Goal: Information Seeking & Learning: Learn about a topic

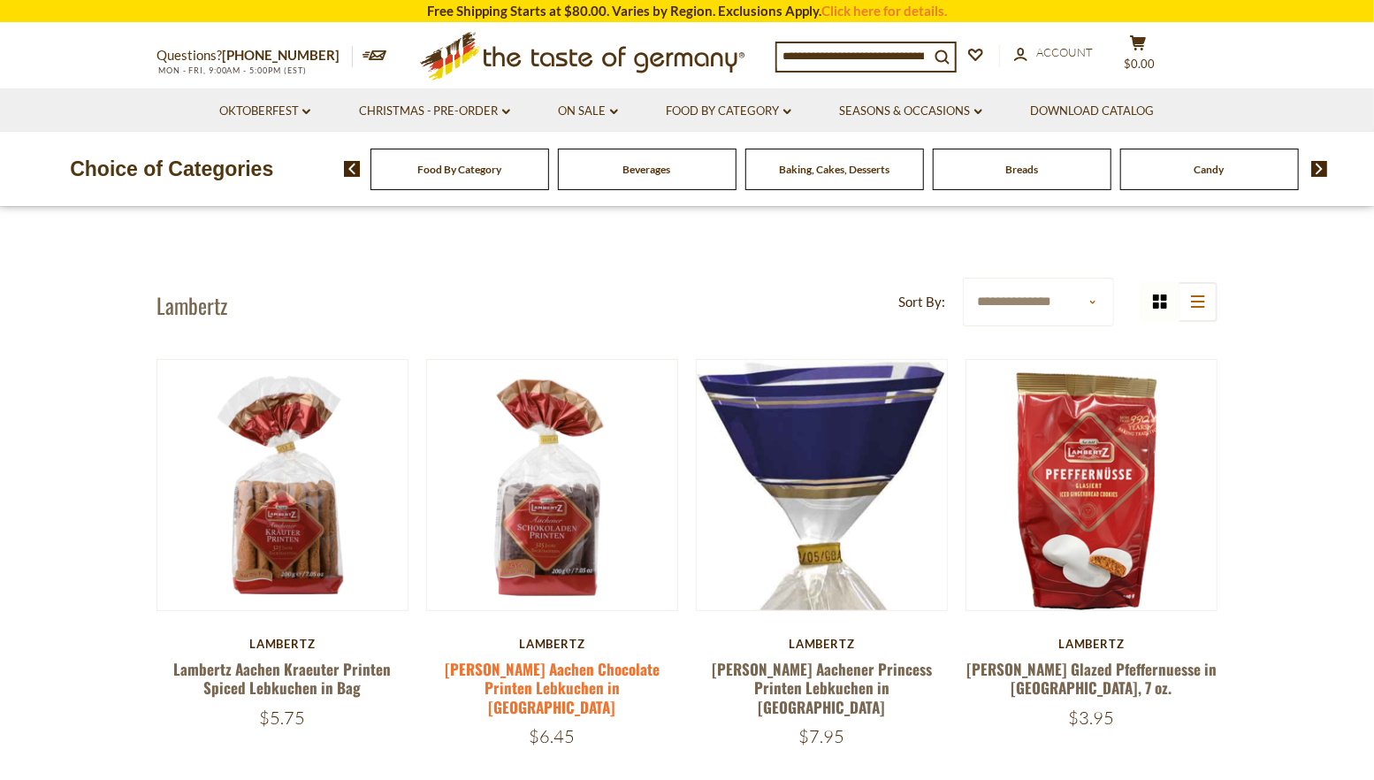
click at [572, 675] on link "Lambertz Aachen Chocolate Printen Lebkuchen in Bag" at bounding box center [552, 688] width 215 height 60
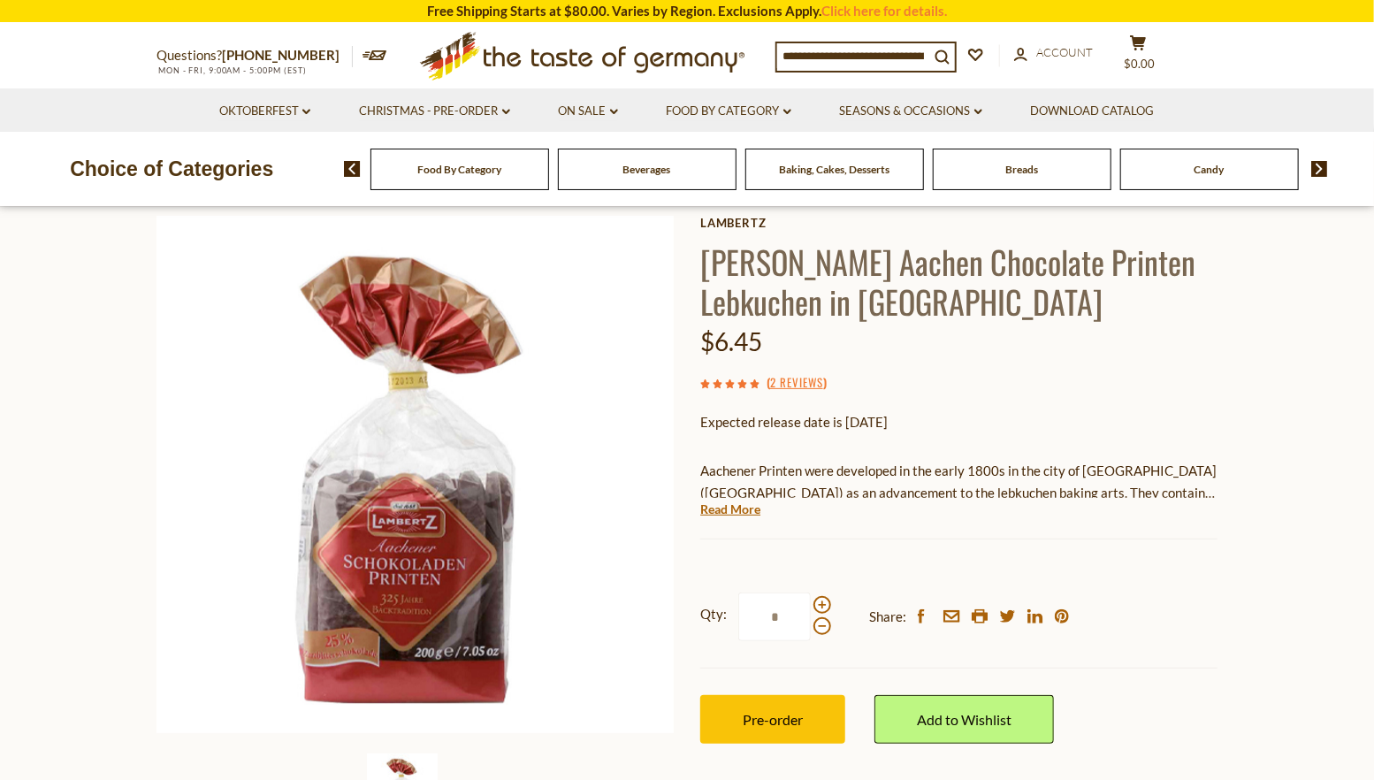
scroll to position [88, 0]
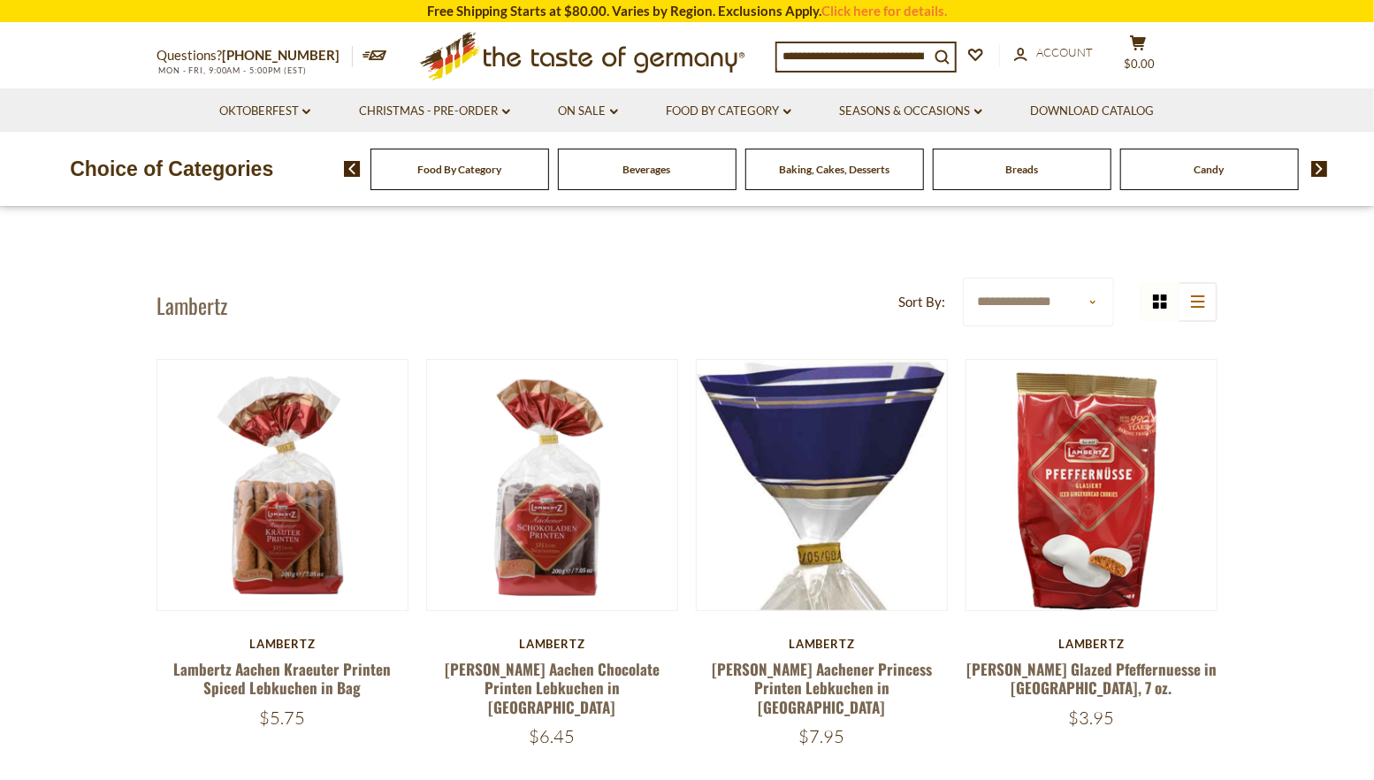
click at [568, 60] on icon ".st0{fill:#EDD300;} .st1{fill:#D33E21;}" at bounding box center [582, 56] width 331 height 65
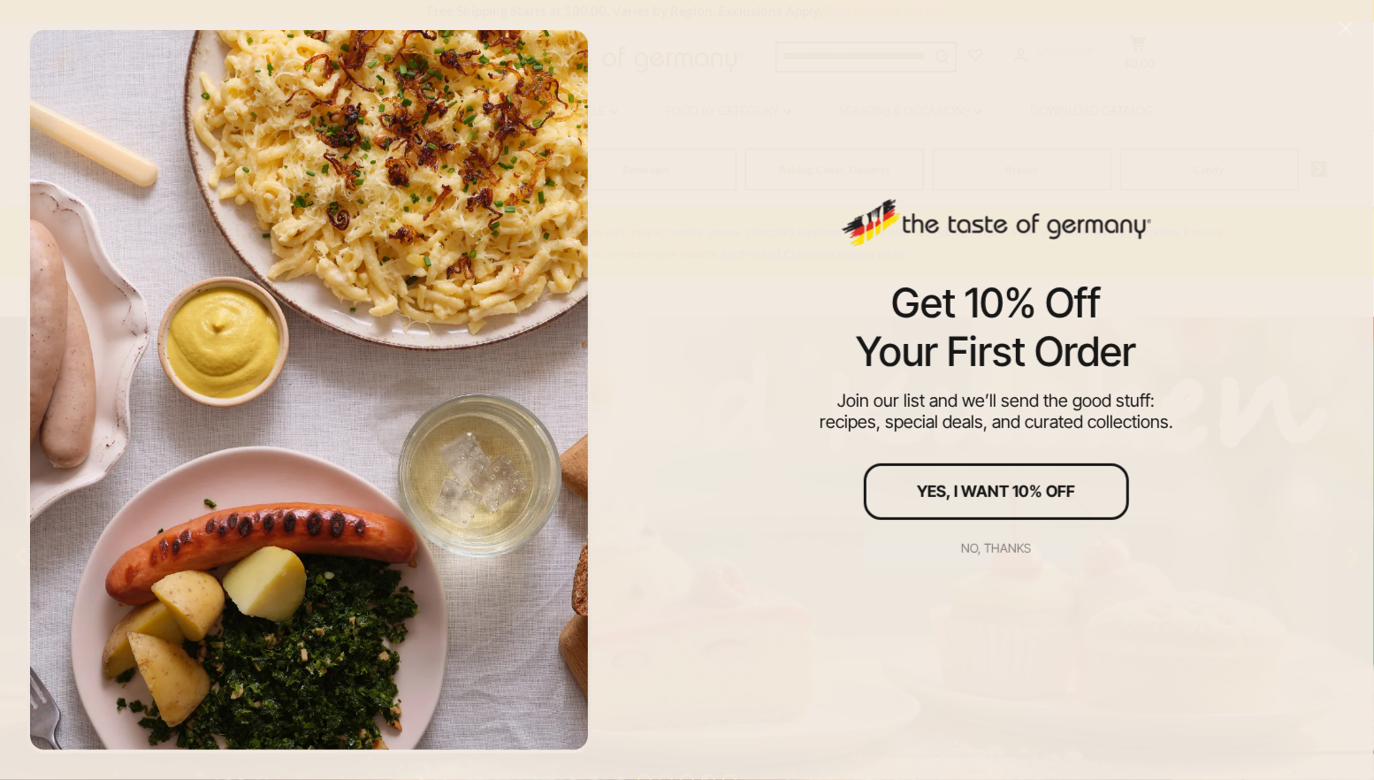
click at [993, 547] on div "No, thanks" at bounding box center [996, 548] width 70 height 12
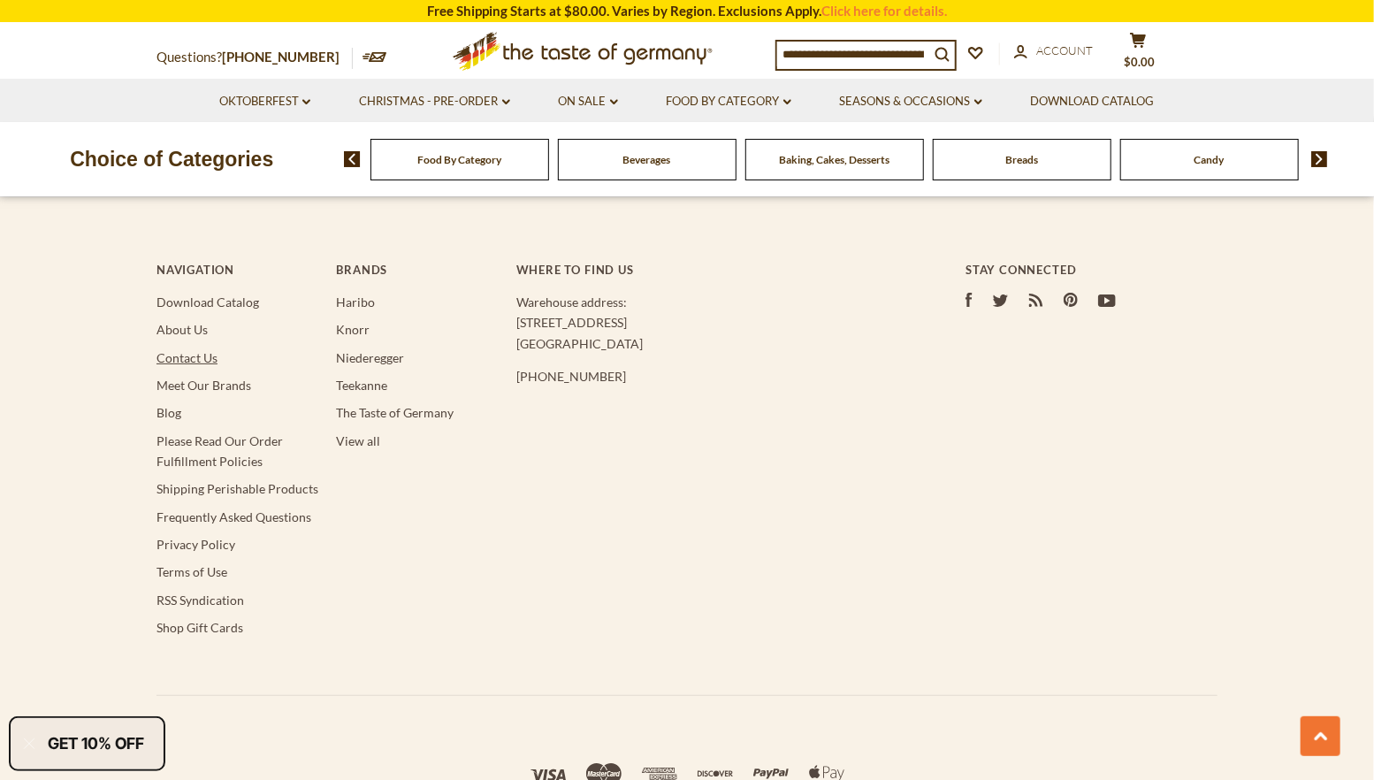
scroll to position [3448, 0]
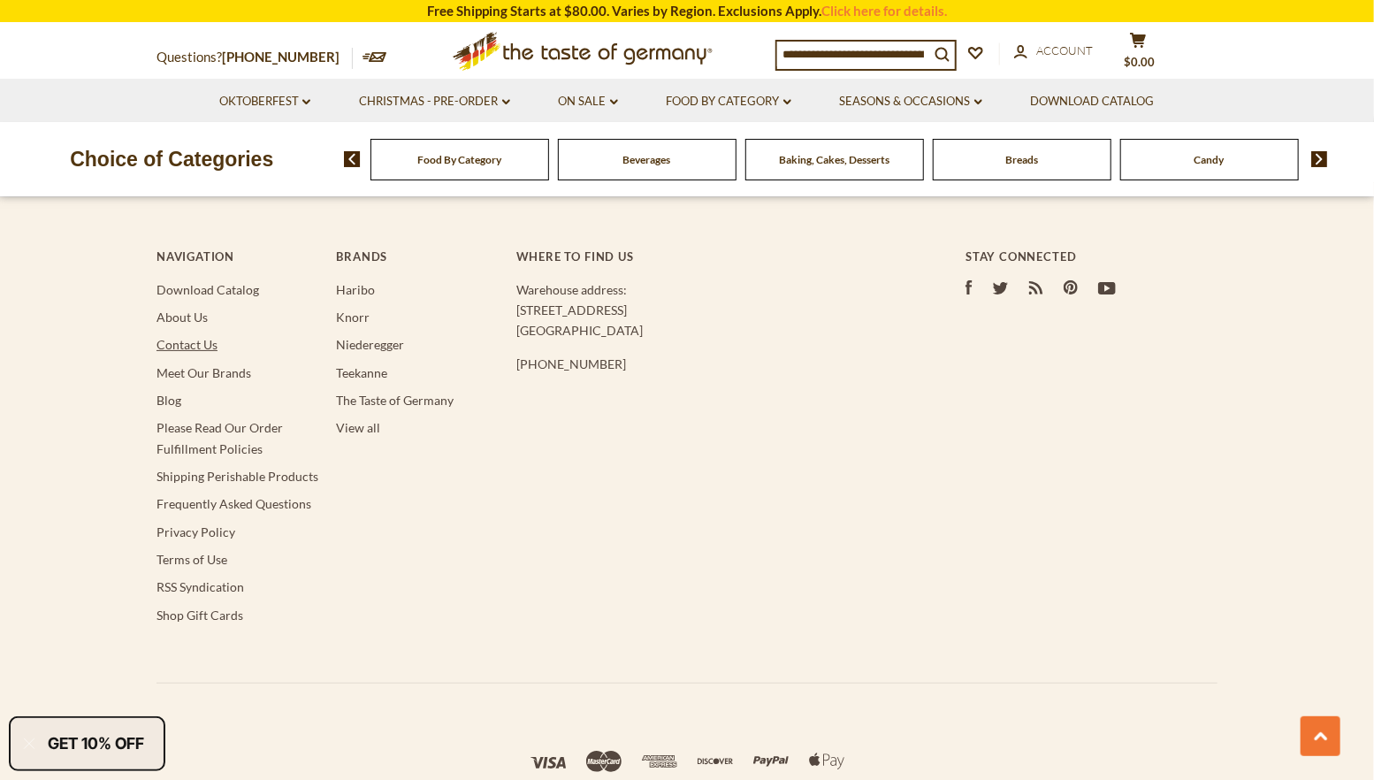
click at [184, 342] on link "Contact Us" at bounding box center [186, 344] width 61 height 15
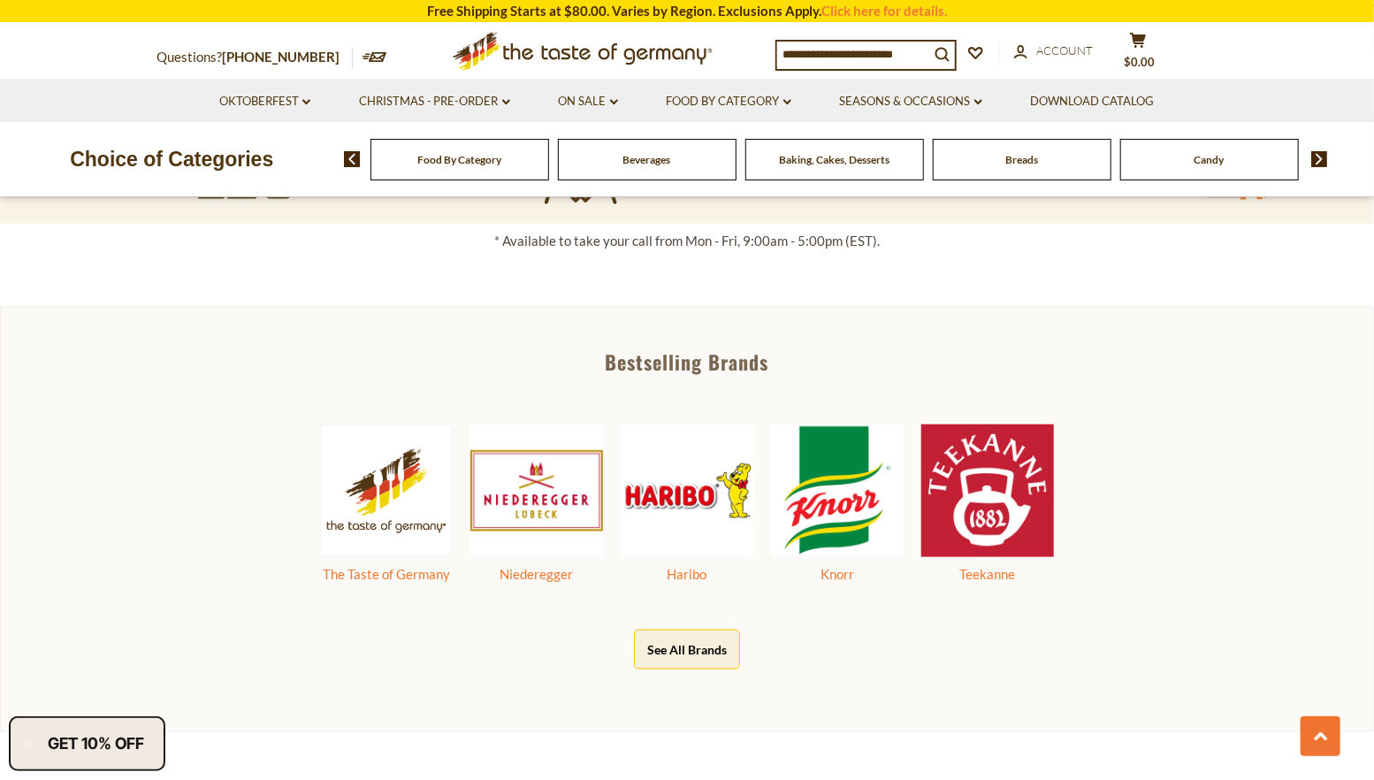
scroll to position [796, 0]
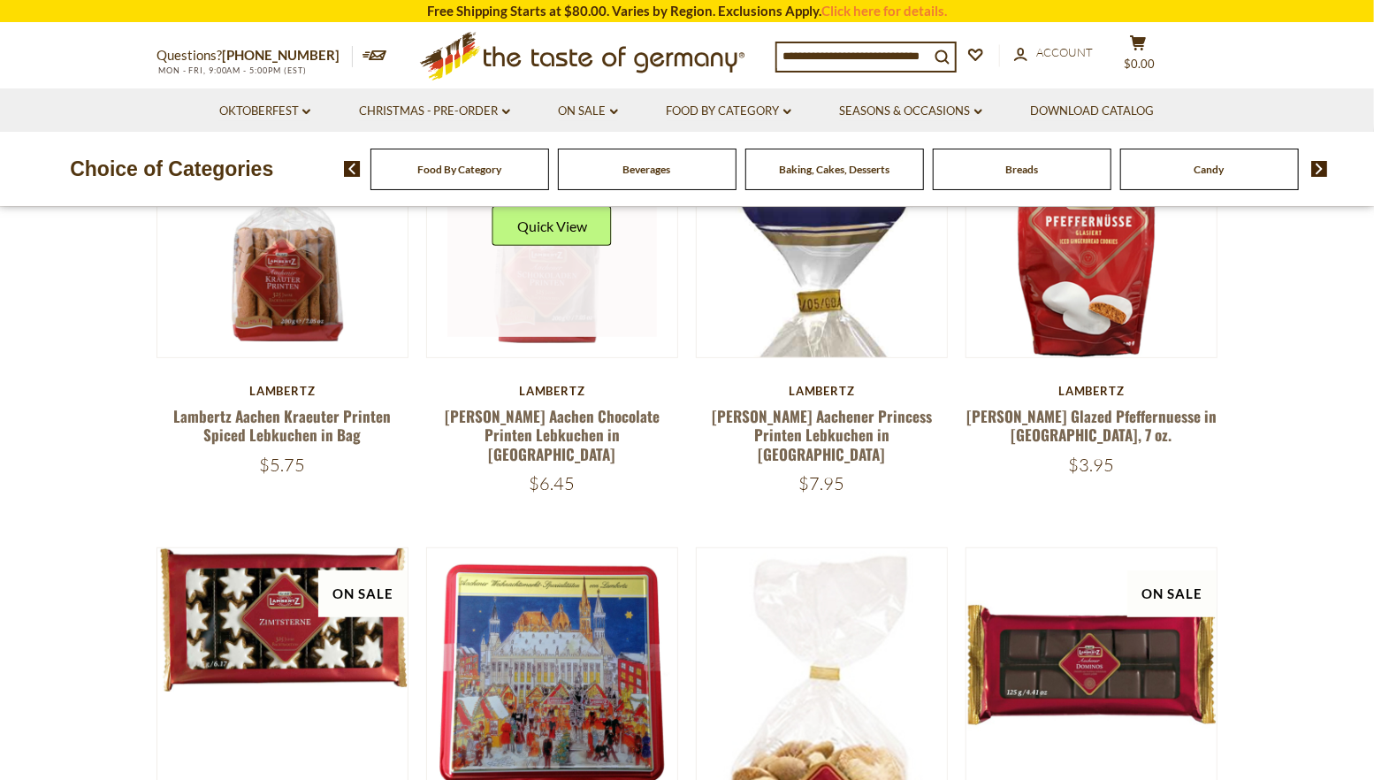
scroll to position [265, 0]
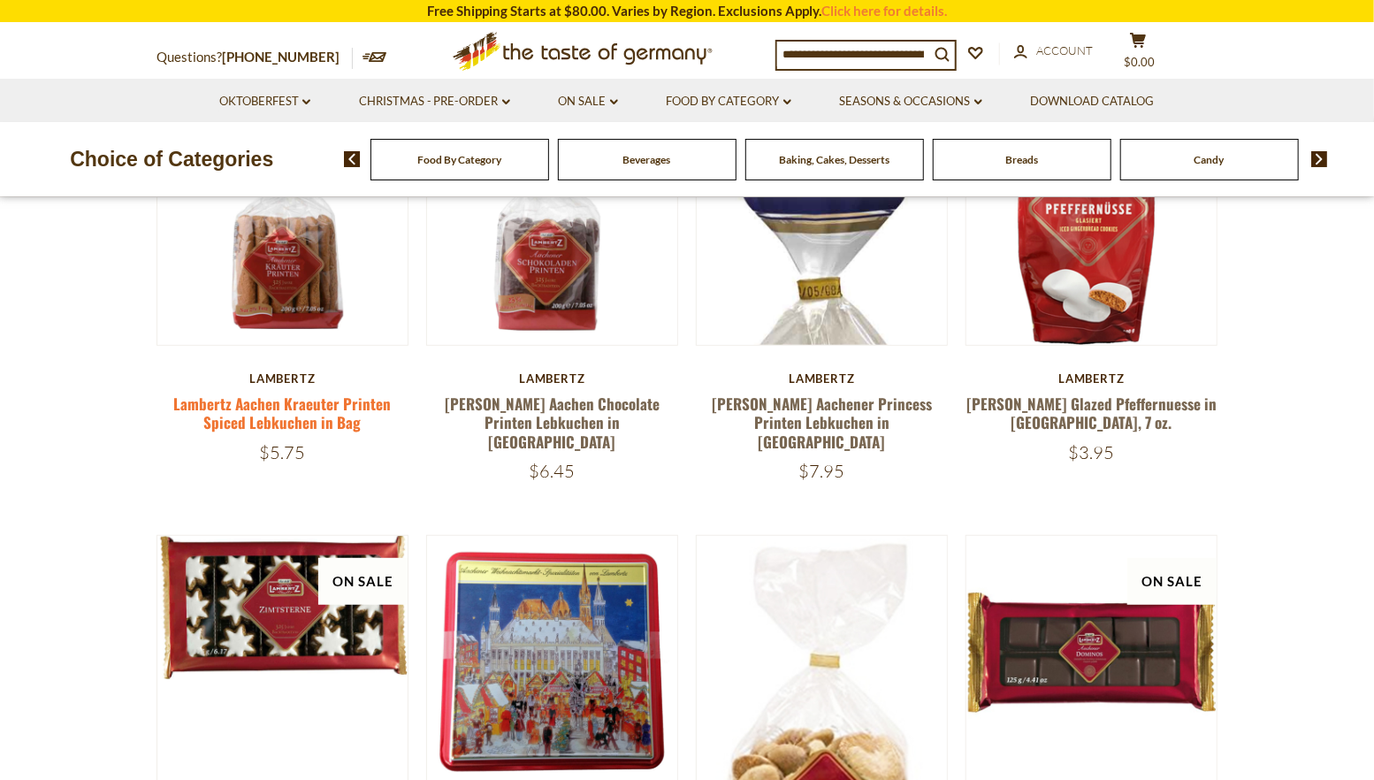
click at [298, 420] on link "Lambertz Aachen Kraeuter Printen Spiced Lebkuchen in Bag" at bounding box center [281, 413] width 217 height 41
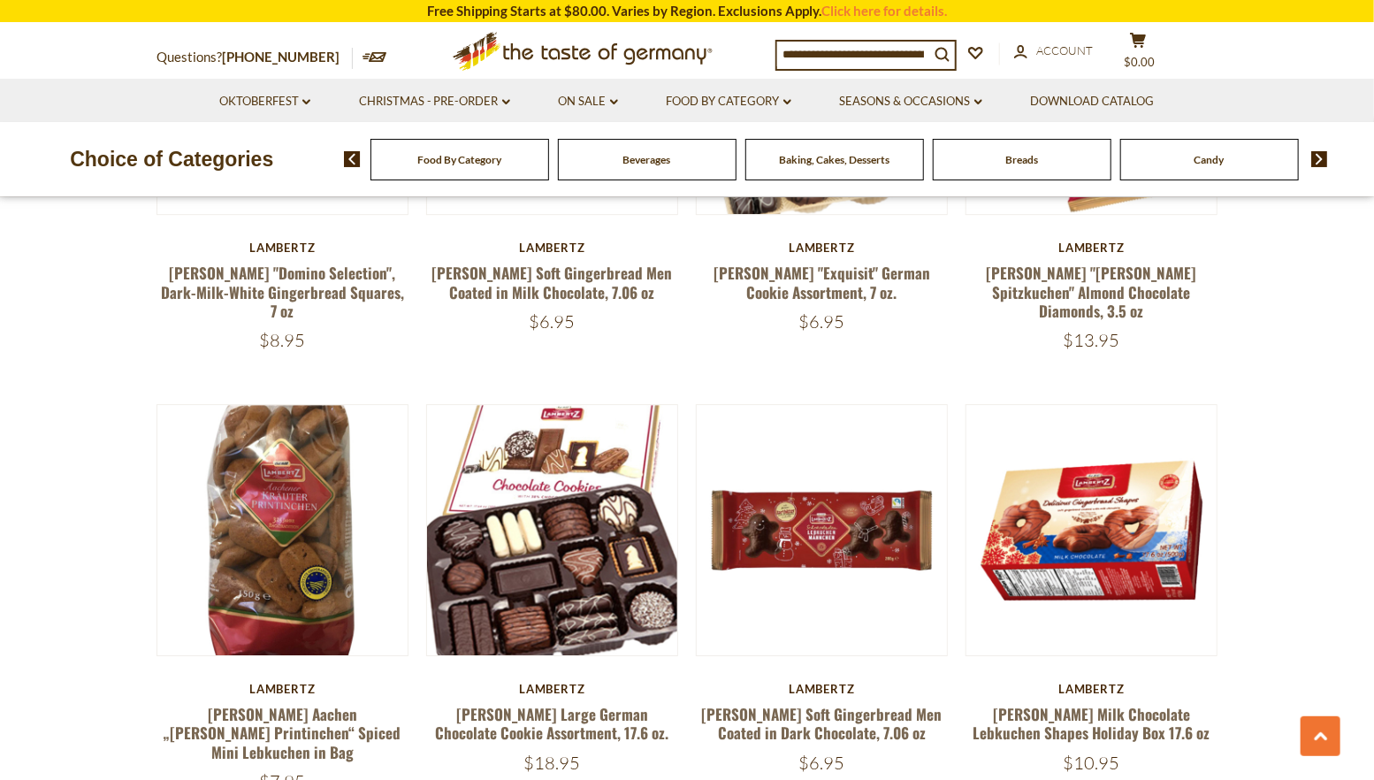
scroll to position [2652, 0]
